Goal: Find specific page/section: Find specific page/section

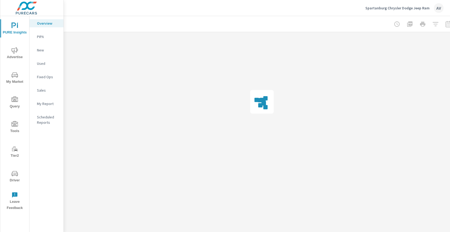
click at [13, 177] on span "Driver" at bounding box center [15, 176] width 26 height 13
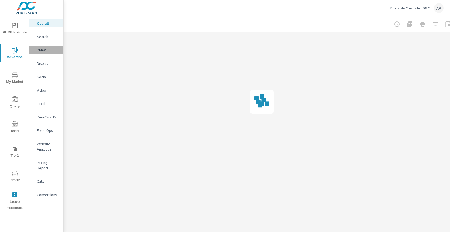
click at [41, 52] on p "PMAX" at bounding box center [48, 49] width 22 height 5
click at [42, 76] on p "Social" at bounding box center [48, 76] width 22 height 5
